Goal: Find specific page/section: Find specific page/section

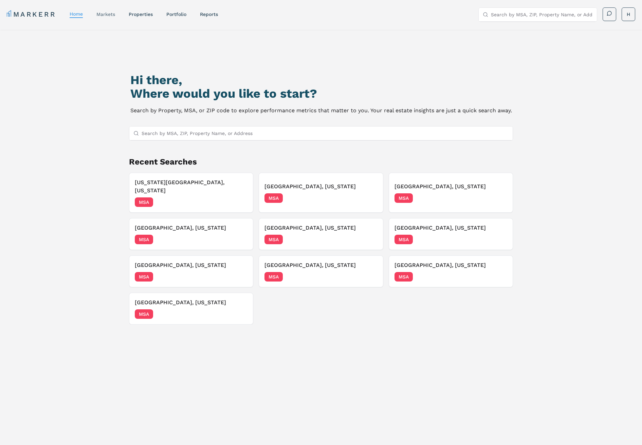
click at [103, 16] on link "markets" at bounding box center [105, 14] width 19 height 5
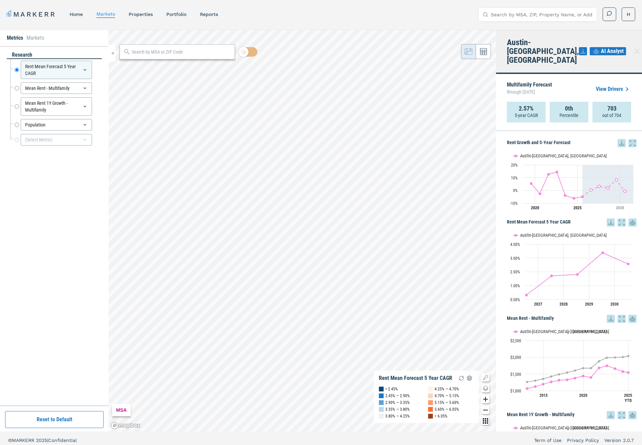
click at [606, 85] on link "View Drivers" at bounding box center [612, 89] width 35 height 8
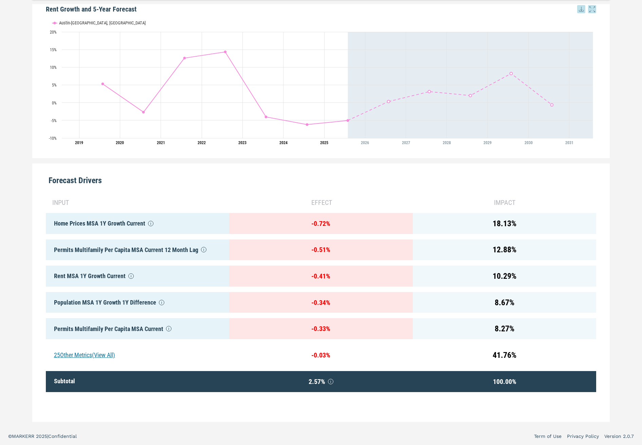
scroll to position [190, 0]
click at [97, 357] on div "25 Other Metrics (View All)" at bounding box center [138, 355] width 184 height 21
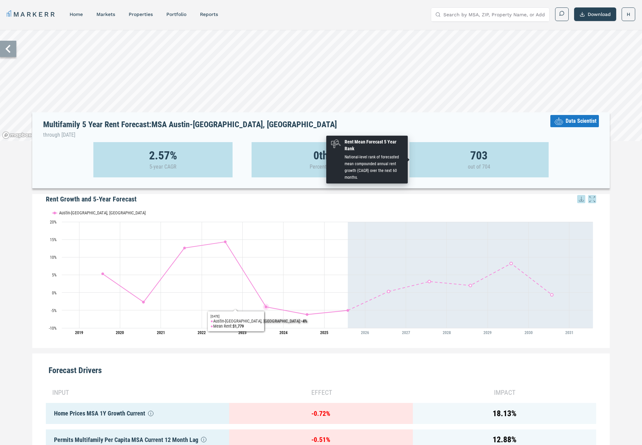
scroll to position [0, 0]
